Goal: Task Accomplishment & Management: Use online tool/utility

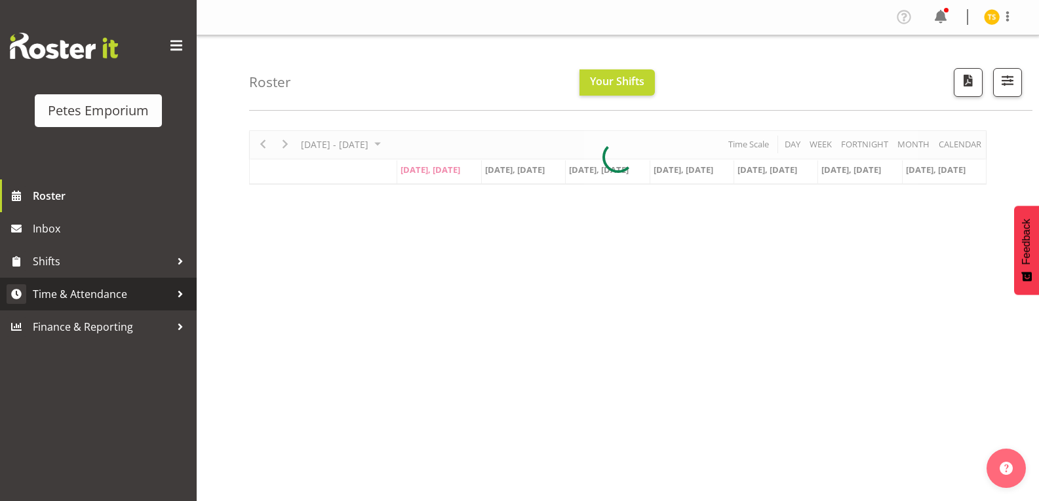
click at [82, 290] on span "Time & Attendance" at bounding box center [102, 295] width 138 height 20
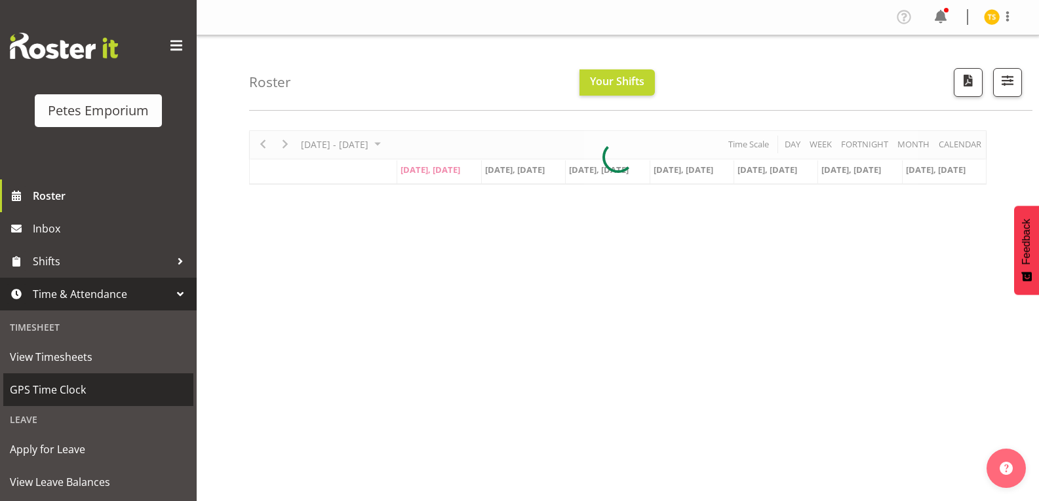
click at [71, 386] on span "GPS Time Clock" at bounding box center [98, 390] width 177 height 20
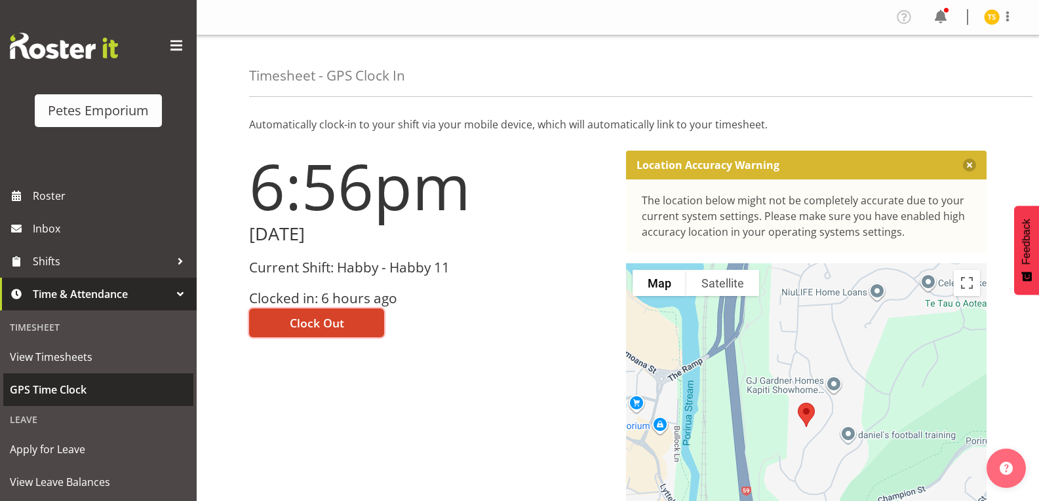
click at [288, 332] on button "Clock Out" at bounding box center [316, 323] width 135 height 29
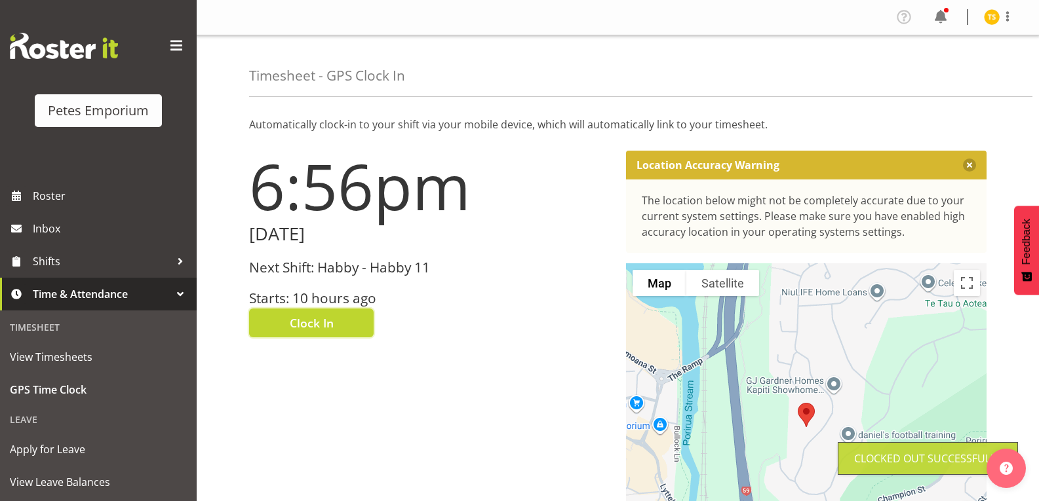
click at [991, 15] on img at bounding box center [992, 17] width 16 height 16
click at [932, 71] on link "Log Out" at bounding box center [953, 69] width 126 height 24
